Goal: Navigation & Orientation: Find specific page/section

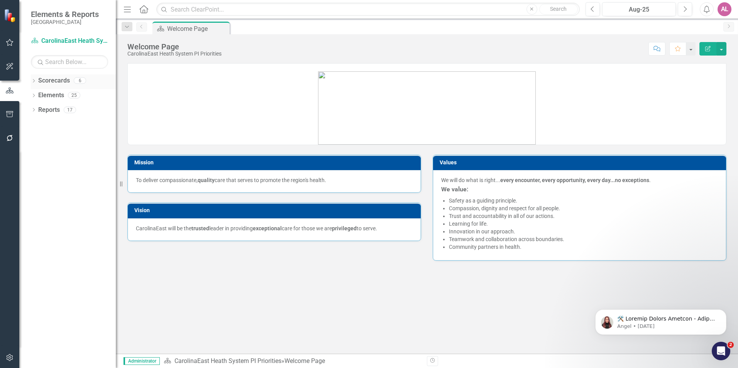
click at [53, 82] on link "Scorecards" at bounding box center [54, 80] width 32 height 9
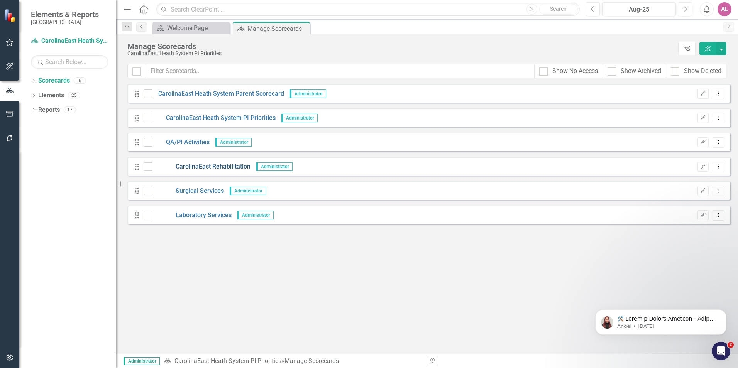
click at [183, 163] on link "CarolinaEast Rehabilitation" at bounding box center [202, 167] width 98 height 9
click at [193, 189] on link "Surgical Services" at bounding box center [188, 191] width 71 height 9
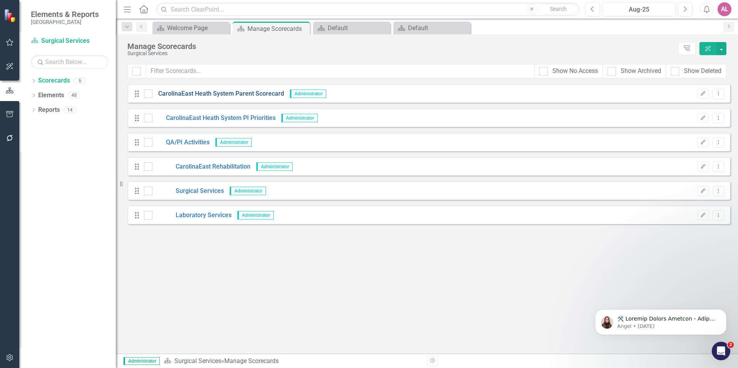
click at [258, 90] on link "CarolinaEast Heath System Parent Scorecard" at bounding box center [219, 94] width 132 height 9
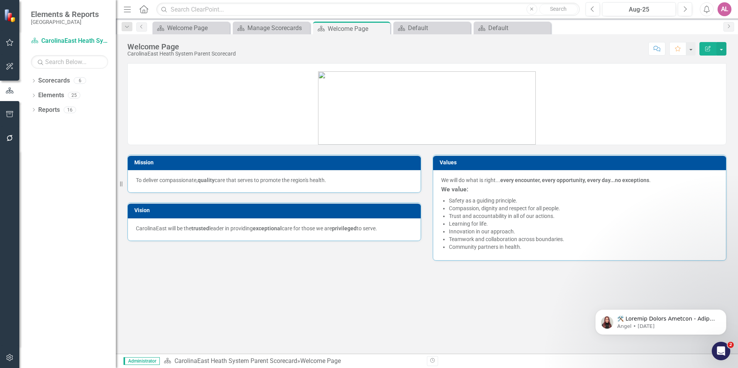
drag, startPoint x: 364, startPoint y: 264, endPoint x: 354, endPoint y: 264, distance: 10.8
click at [363, 264] on div "Mission To deliver compassionate, quality care that serves to promote the regio…" at bounding box center [427, 161] width 622 height 215
click at [125, 27] on icon "Dropdown" at bounding box center [127, 26] width 7 height 5
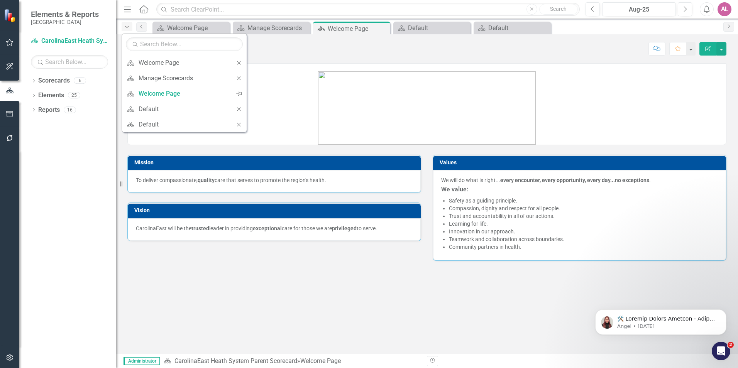
click at [125, 27] on icon "Dropdown" at bounding box center [127, 26] width 7 height 5
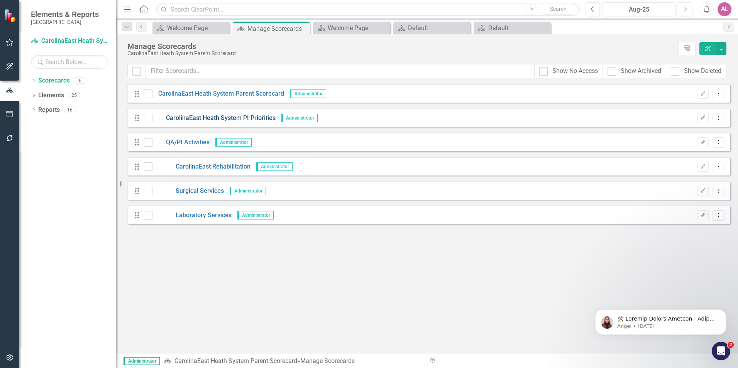
click at [197, 115] on link "CarolinaEast Heath System PI Priorities" at bounding box center [214, 118] width 123 height 9
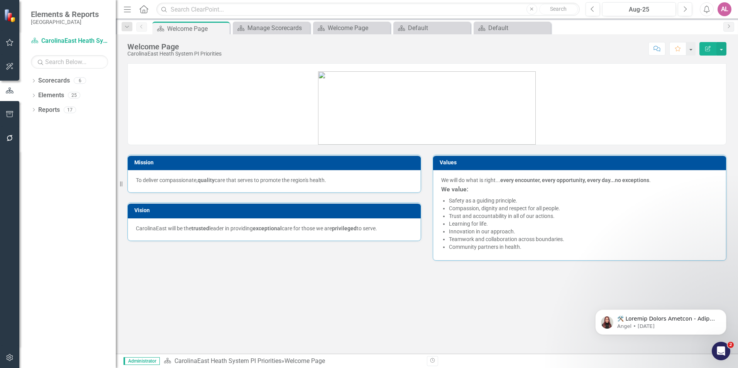
click at [141, 9] on icon at bounding box center [143, 9] width 9 height 8
click at [220, 27] on icon "Close" at bounding box center [223, 28] width 8 height 6
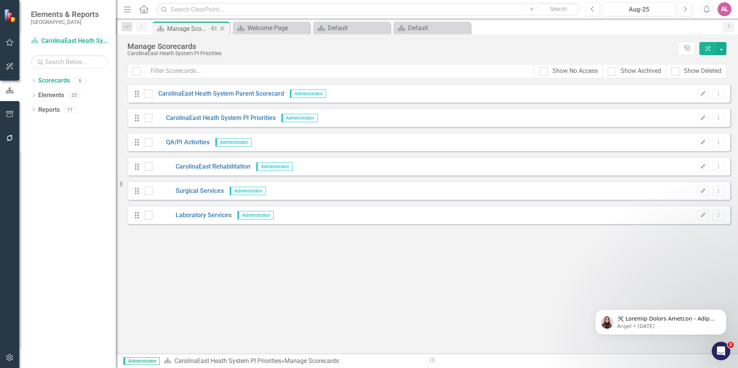
click at [224, 27] on icon "Close" at bounding box center [223, 28] width 8 height 6
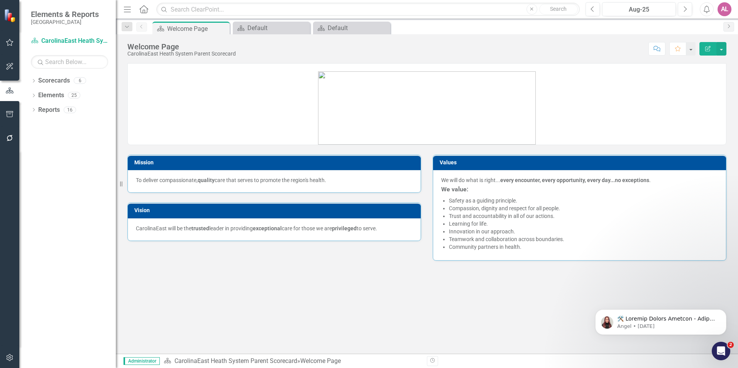
click at [0, 0] on icon "Close" at bounding box center [0, 0] width 0 height 0
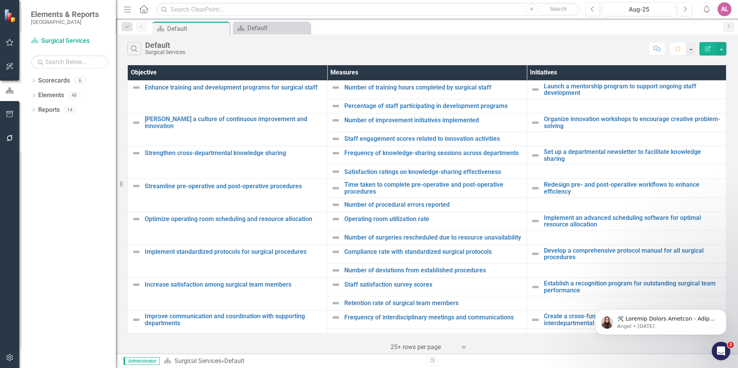
click at [0, 0] on icon "Close" at bounding box center [0, 0] width 0 height 0
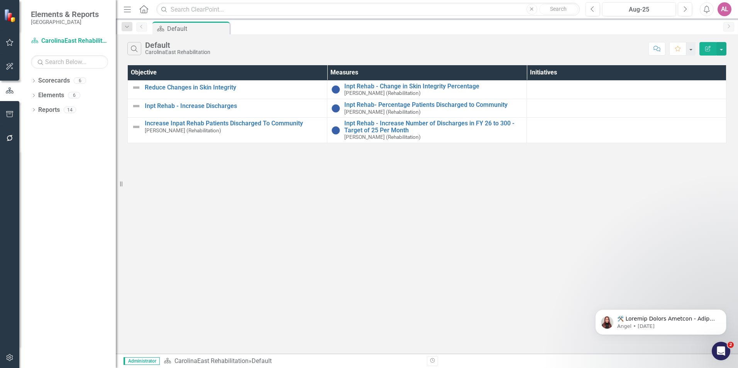
click at [144, 7] on icon "Home" at bounding box center [144, 9] width 10 height 8
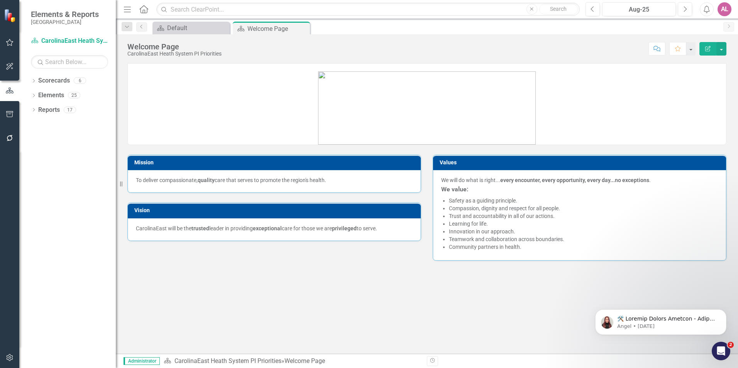
click at [356, 262] on div "Mission To deliver compassionate, quality care that serves to promote the regio…" at bounding box center [427, 161] width 622 height 215
drag, startPoint x: 356, startPoint y: 262, endPoint x: 352, endPoint y: 315, distance: 53.0
click at [352, 315] on div "Mission To deliver compassionate, quality care that serves to promote the regio…" at bounding box center [427, 208] width 622 height 291
click at [722, 52] on button "button" at bounding box center [722, 49] width 10 height 14
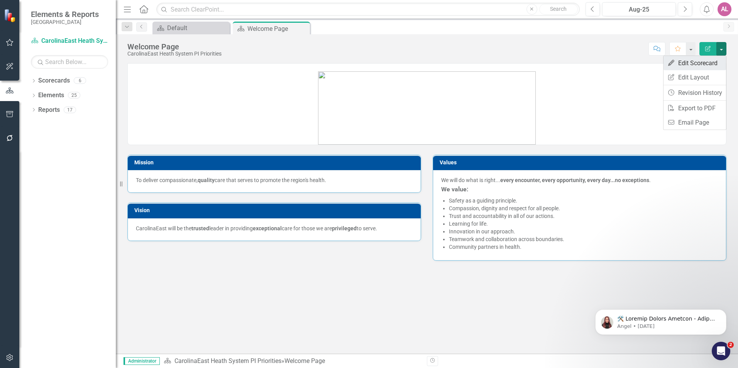
click at [706, 64] on link "Edit Edit Scorecard" at bounding box center [695, 63] width 63 height 14
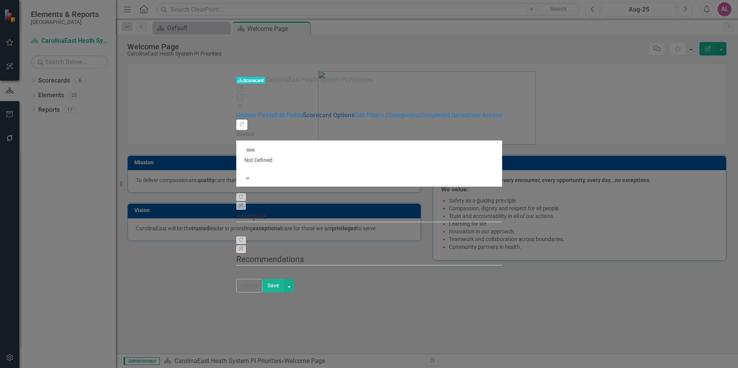
click at [303, 112] on link "Scorecard Options" at bounding box center [328, 115] width 51 height 7
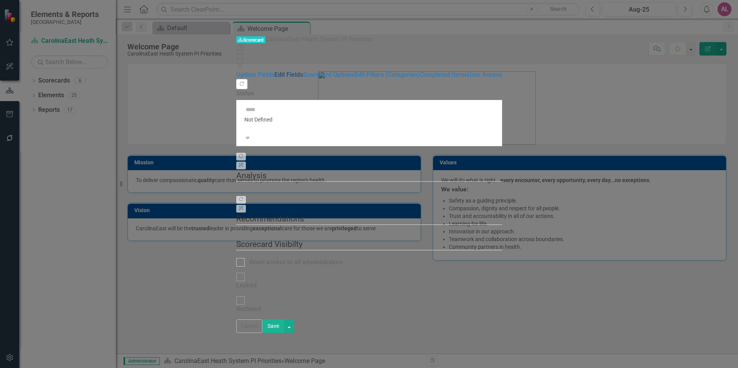
click at [275, 71] on link "Edit Fields" at bounding box center [289, 74] width 29 height 7
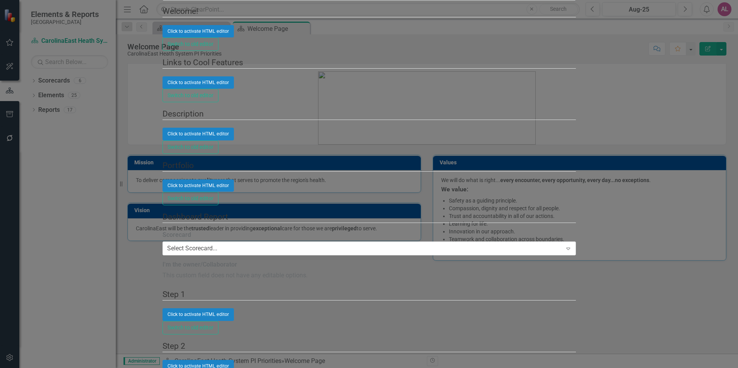
scroll to position [1930, 0]
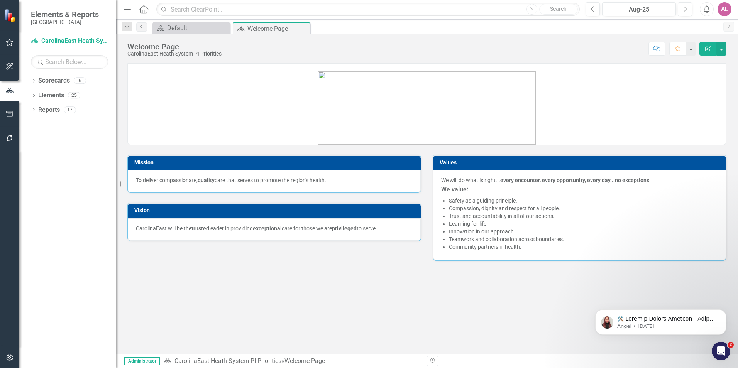
click at [559, 117] on link at bounding box center [427, 104] width 598 height 80
click at [182, 26] on div "Default" at bounding box center [192, 28] width 51 height 10
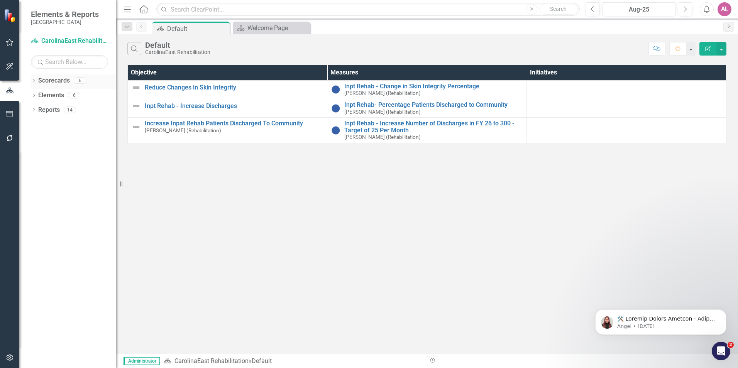
click at [68, 78] on link "Scorecards" at bounding box center [54, 80] width 32 height 9
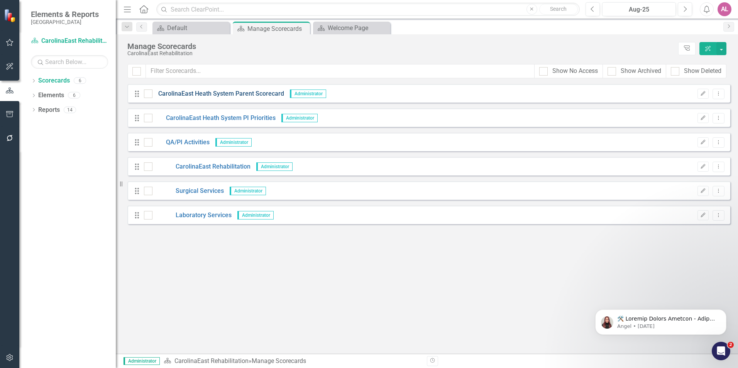
click at [242, 93] on link "CarolinaEast Heath System Parent Scorecard" at bounding box center [219, 94] width 132 height 9
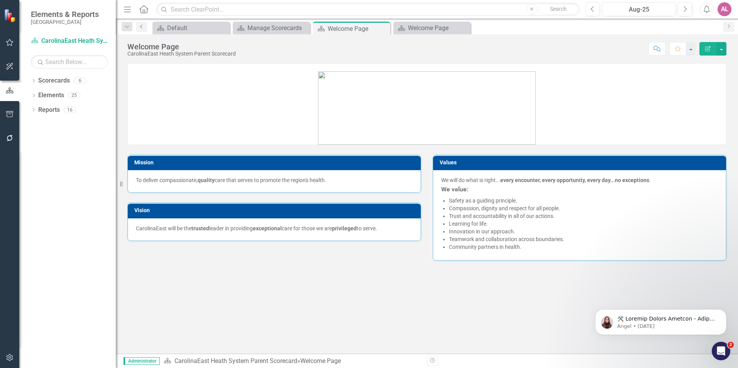
click at [141, 27] on icon "Previous" at bounding box center [142, 26] width 6 height 5
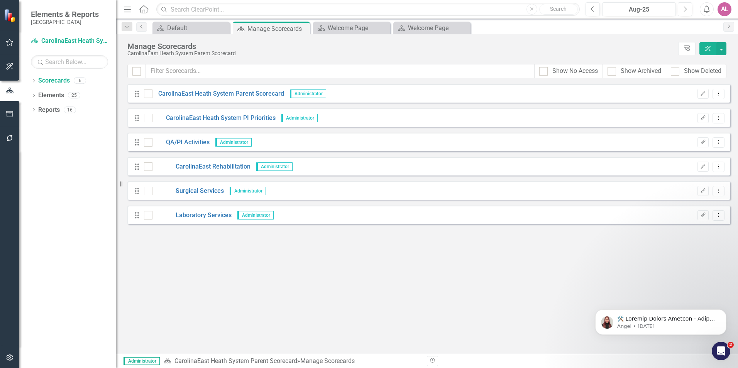
click at [400, 337] on div "Looks like you don't have any Scorecards set up yet. Why don't you add a Scorec…" at bounding box center [428, 219] width 603 height 270
click at [463, 270] on div "Looks like you don't have any Scorecards set up yet. Why don't you add a Scorec…" at bounding box center [428, 219] width 603 height 270
click at [126, 302] on div "Looks like you don't have any Scorecards set up yet. Why don't you add a Scorec…" at bounding box center [427, 219] width 622 height 270
click at [353, 107] on div "Drag CarolinaEast Heath System Parent Scorecard Administrator Edit Dropdown Men…" at bounding box center [428, 154] width 603 height 140
